Goal: Find specific page/section: Find specific page/section

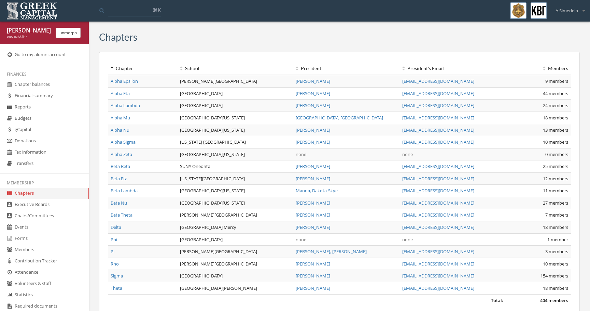
click at [64, 108] on link "Reports" at bounding box center [44, 106] width 89 height 11
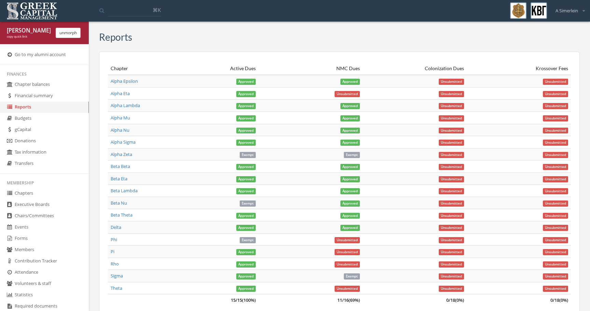
click at [60, 117] on link "Budgets" at bounding box center [44, 118] width 89 height 11
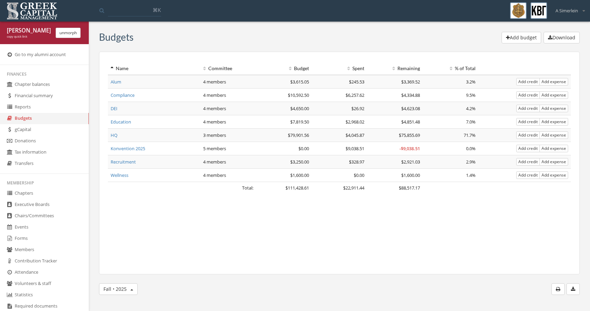
click at [273, 230] on div "Name Committee Budget Spent Remaining % of Total Total: $111,428.61 $22,911.44 …" at bounding box center [339, 163] width 481 height 222
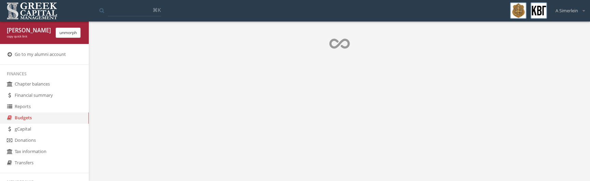
click at [178, 50] on div at bounding box center [339, 39] width 501 height 34
